Goal: Navigation & Orientation: Find specific page/section

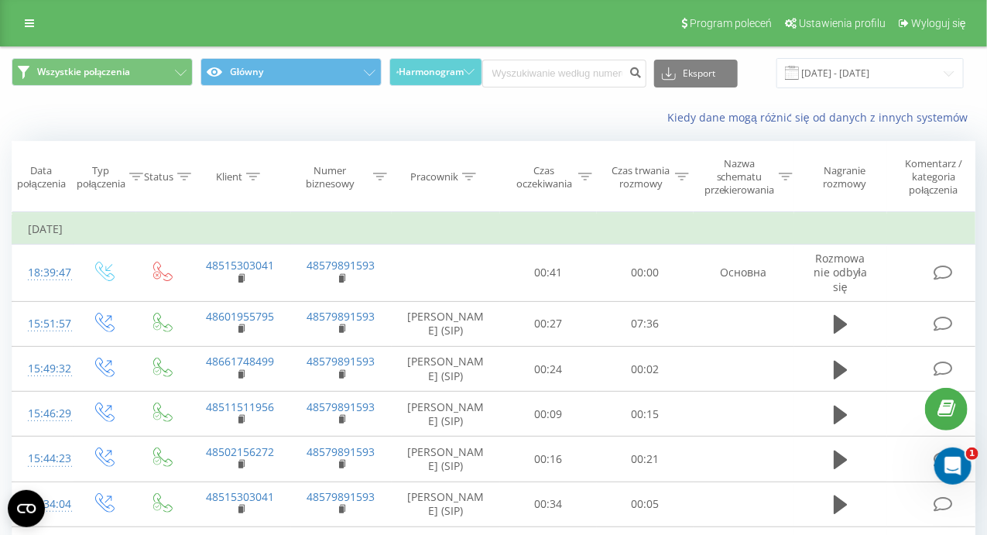
scroll to position [965, 0]
click at [26, 19] on icon at bounding box center [29, 23] width 9 height 11
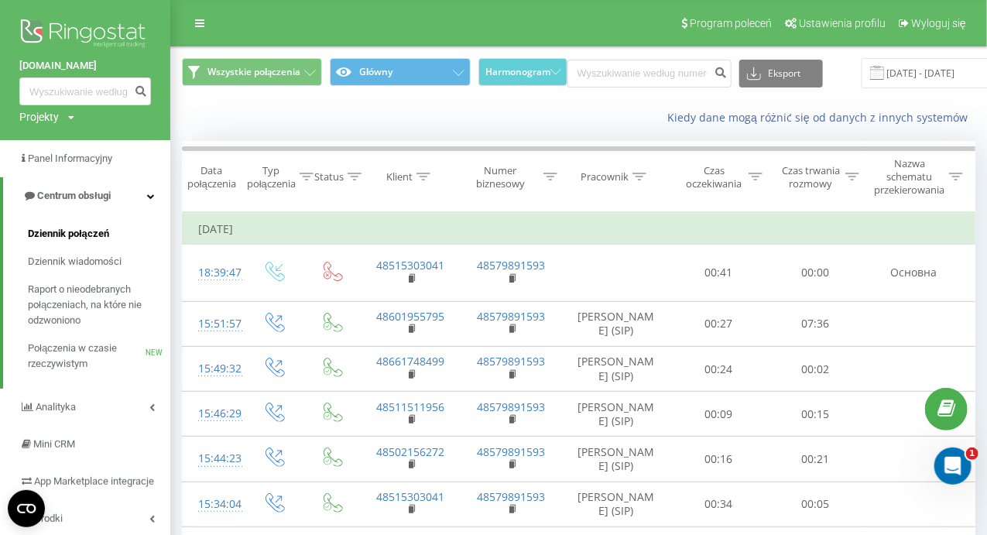
click at [46, 233] on span "Dziennik połączeń" at bounding box center [68, 233] width 81 height 15
click at [51, 410] on span "Analityka" at bounding box center [57, 407] width 42 height 12
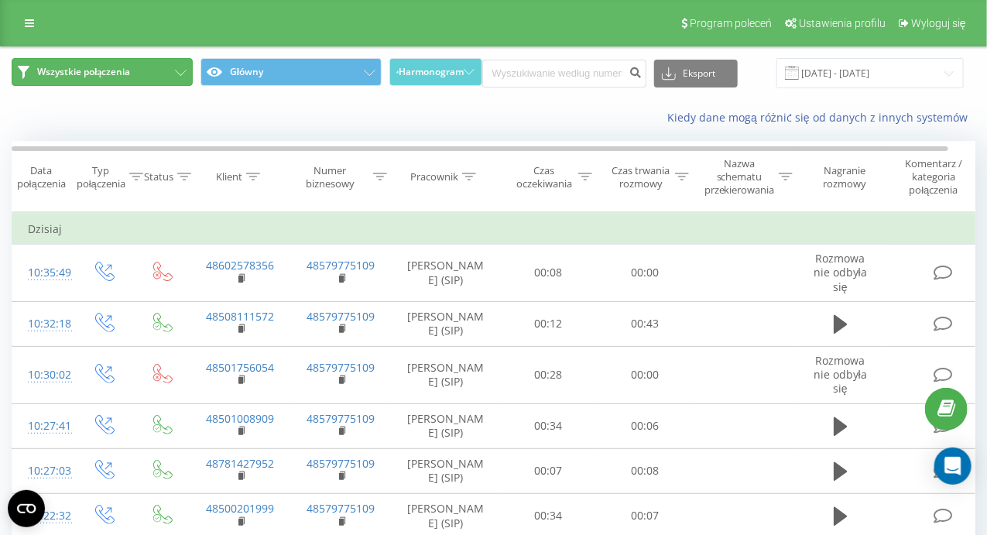
click at [91, 68] on span "Wszystkie połączenia" at bounding box center [83, 72] width 93 height 12
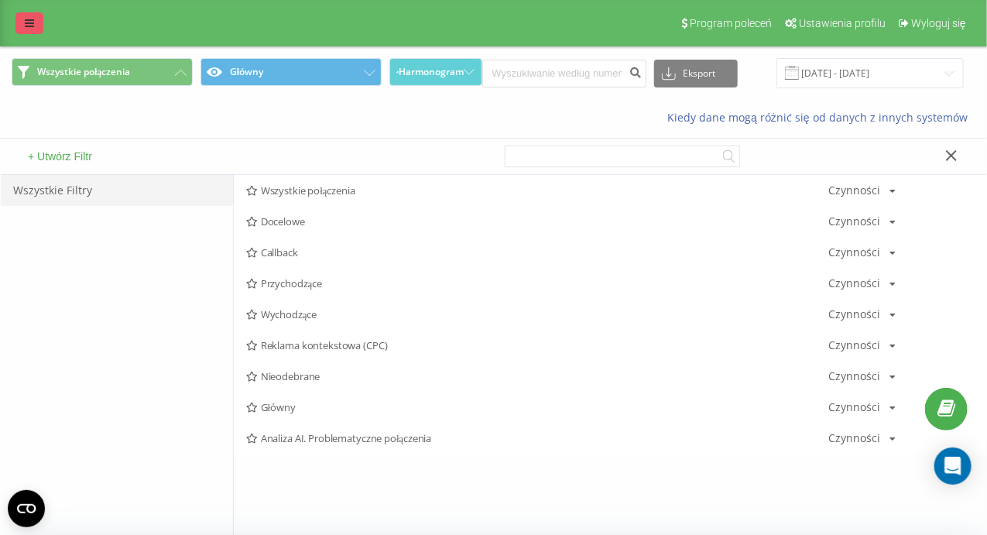
click at [26, 18] on icon at bounding box center [29, 23] width 9 height 11
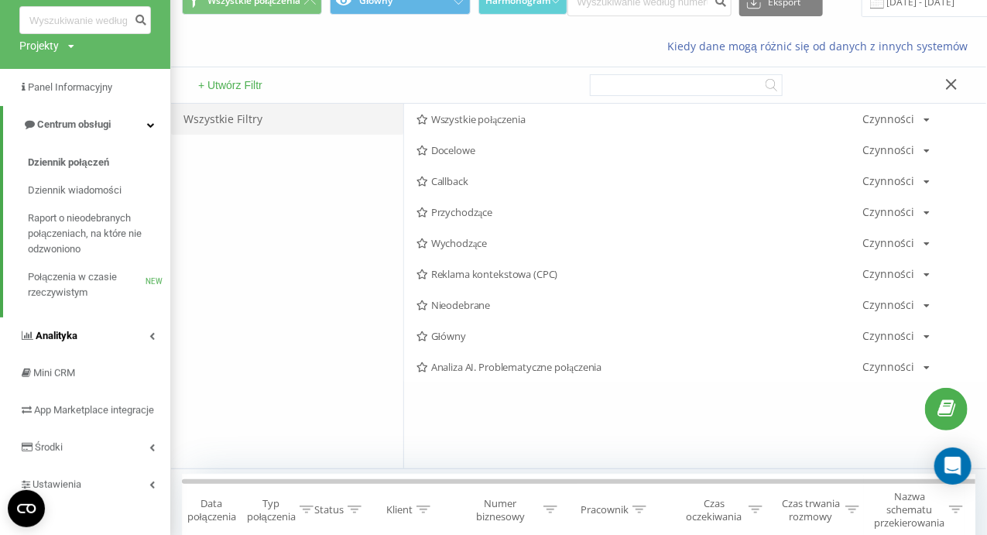
scroll to position [155, 0]
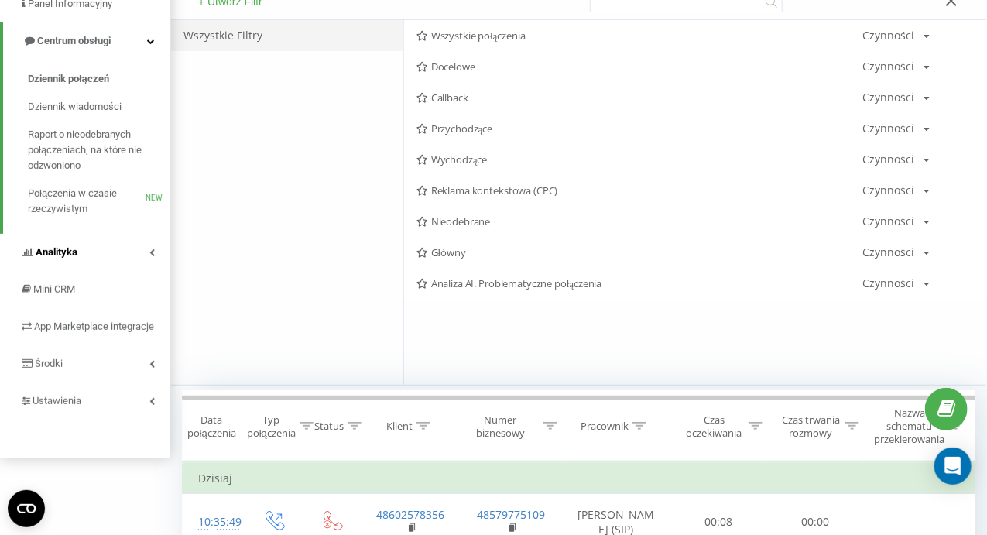
click at [53, 246] on span "Analityka" at bounding box center [57, 252] width 42 height 12
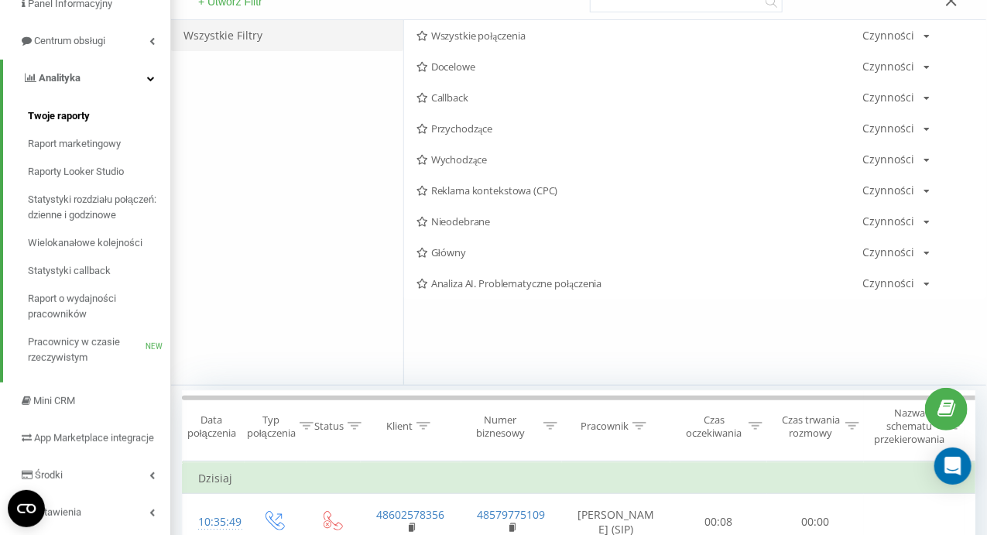
click at [65, 109] on span "Twoje raporty" at bounding box center [59, 115] width 62 height 15
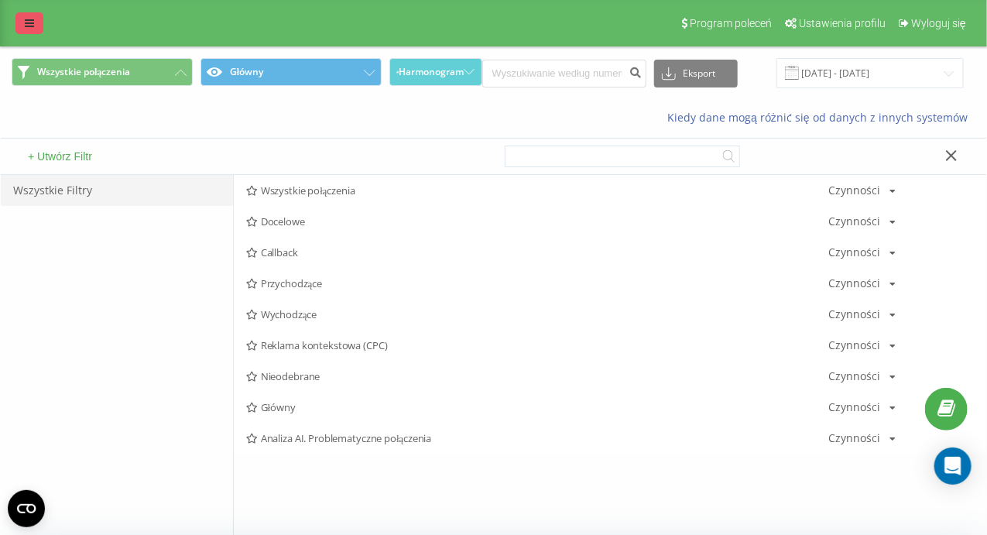
click at [26, 22] on icon at bounding box center [29, 23] width 9 height 11
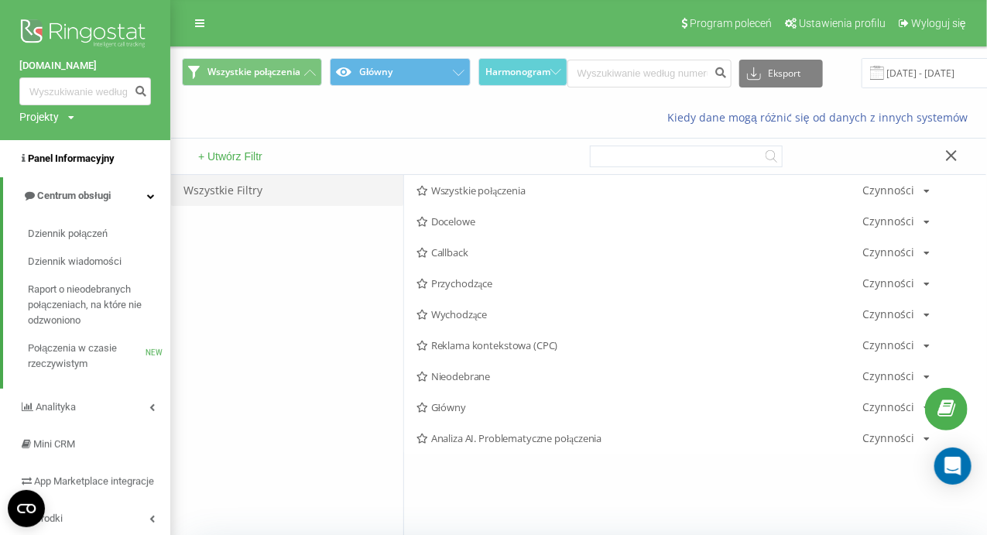
click at [99, 157] on span "Panel Informacyjny" at bounding box center [71, 159] width 87 height 12
